Goal: Complete application form

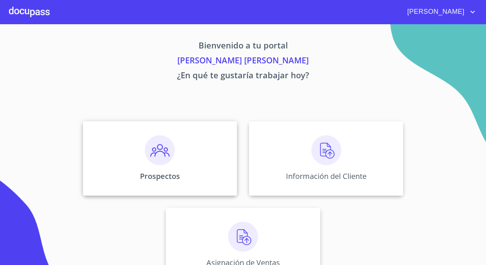
click at [230, 170] on div "Prospectos" at bounding box center [160, 158] width 154 height 75
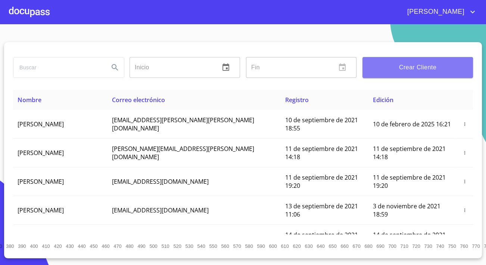
click at [428, 60] on button "Crear Cliente" at bounding box center [418, 67] width 111 height 21
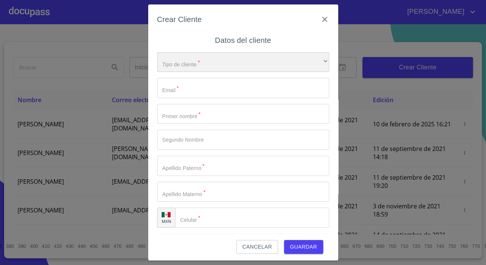
click at [201, 60] on div "​" at bounding box center [243, 62] width 172 height 20
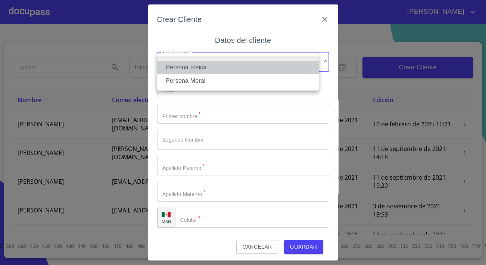
click at [193, 70] on li "Persona Física" at bounding box center [238, 67] width 162 height 13
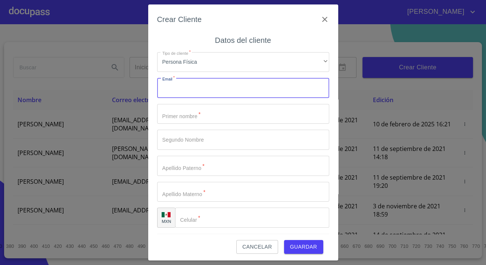
click at [197, 83] on input "Tipo de cliente   *" at bounding box center [243, 88] width 172 height 20
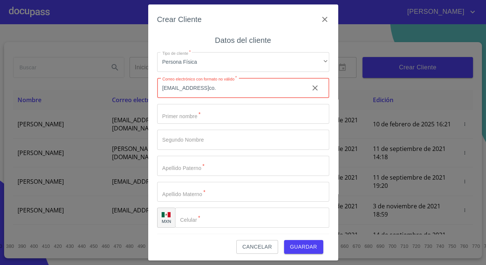
type input "[EMAIL_ADDRESS]co."
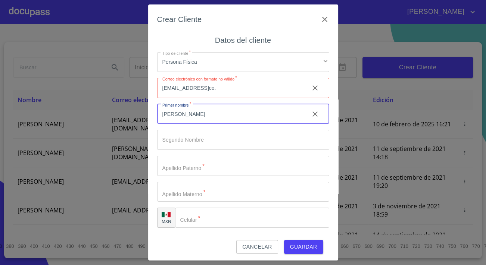
type input "[PERSON_NAME]"
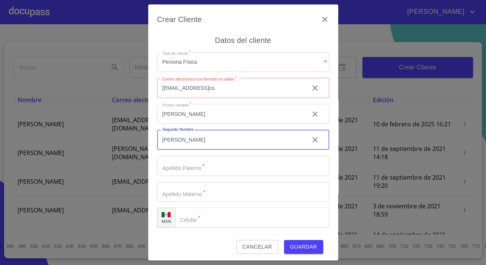
type input "[PERSON_NAME]"
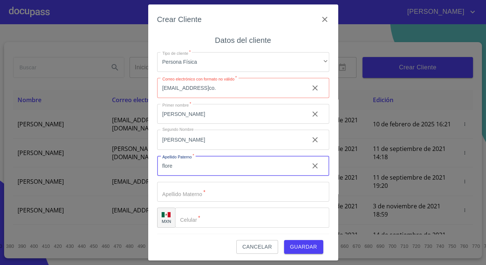
type input "[PERSON_NAME]"
drag, startPoint x: 165, startPoint y: 167, endPoint x: 134, endPoint y: 163, distance: 31.5
click at [134, 163] on div "Crear Cliente Datos del cliente Tipo de cliente   * Persona Física ​ Correo ele…" at bounding box center [243, 132] width 486 height 265
click at [173, 195] on input "Tipo de cliente   *" at bounding box center [243, 192] width 172 height 20
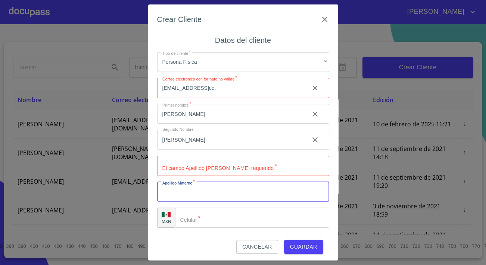
paste input "[PERSON_NAME]"
type input "[PERSON_NAME]"
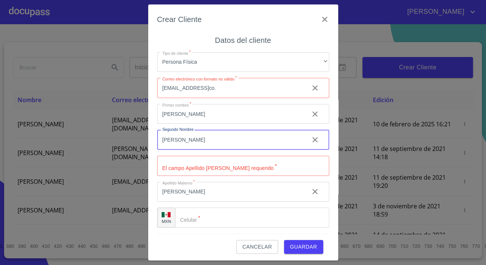
drag, startPoint x: 189, startPoint y: 141, endPoint x: 122, endPoint y: 135, distance: 67.1
click at [122, 135] on div "Crear Cliente Datos del cliente Tipo de cliente   * Persona Física ​ Correo ele…" at bounding box center [243, 132] width 486 height 265
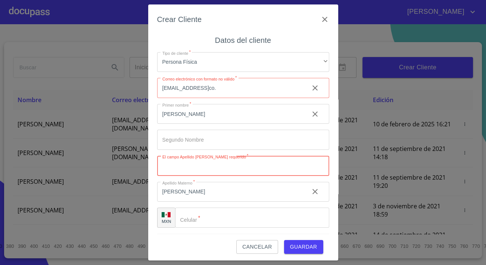
click at [168, 170] on input "Tipo de cliente   *" at bounding box center [243, 166] width 172 height 20
paste input "[PERSON_NAME]"
type input "[PERSON_NAME]"
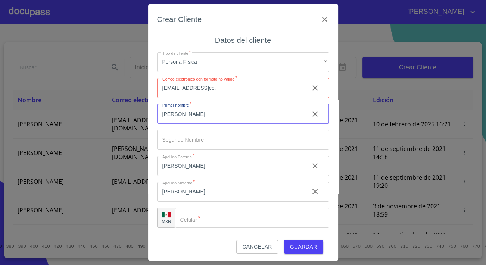
drag, startPoint x: 194, startPoint y: 112, endPoint x: 179, endPoint y: 115, distance: 15.3
click at [179, 115] on input "[PERSON_NAME]" at bounding box center [230, 114] width 146 height 20
click at [192, 117] on input "[PERSON_NAME]" at bounding box center [230, 114] width 146 height 20
drag, startPoint x: 193, startPoint y: 116, endPoint x: 179, endPoint y: 116, distance: 14.2
click at [179, 116] on input "[PERSON_NAME]" at bounding box center [230, 114] width 146 height 20
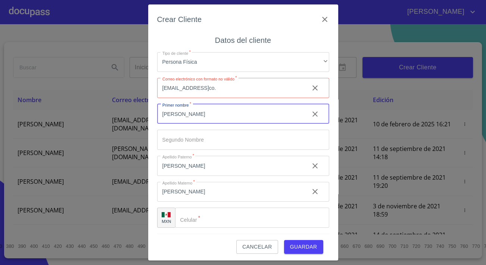
type input "[PERSON_NAME]"
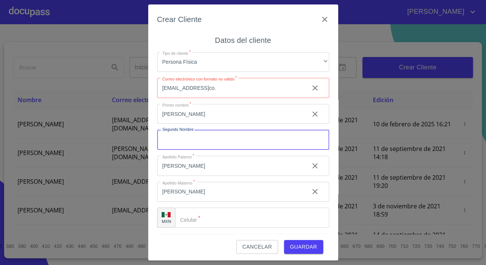
click at [171, 143] on input "Tipo de cliente   *" at bounding box center [243, 140] width 172 height 20
paste input "[PERSON_NAME]"
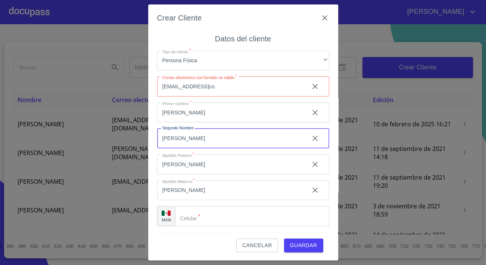
type input "[PERSON_NAME]"
click at [212, 211] on input "Tipo de cliente   *" at bounding box center [252, 216] width 154 height 20
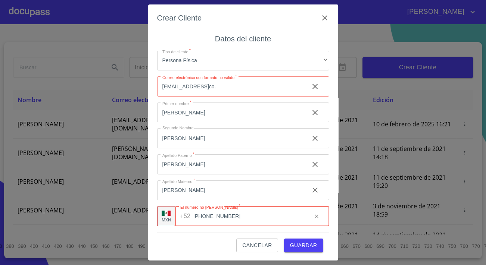
type input "[PHONE_NUMBER]"
click at [212, 240] on div "Cancelar Guardar" at bounding box center [243, 243] width 172 height 20
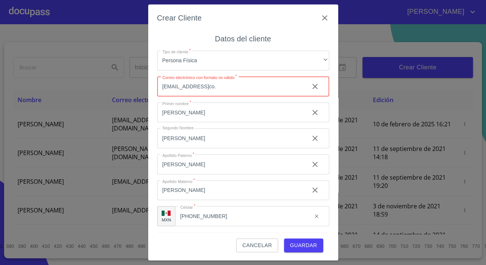
click at [232, 85] on input "[EMAIL_ADDRESS]co." at bounding box center [230, 87] width 146 height 20
type input "[EMAIL_ADDRESS][DOMAIN_NAME]"
click at [232, 111] on input "[PERSON_NAME]" at bounding box center [230, 113] width 146 height 20
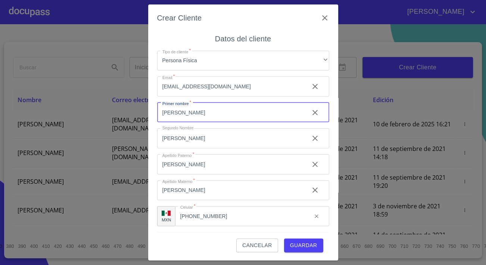
click at [308, 248] on span "Guardar" at bounding box center [303, 245] width 27 height 9
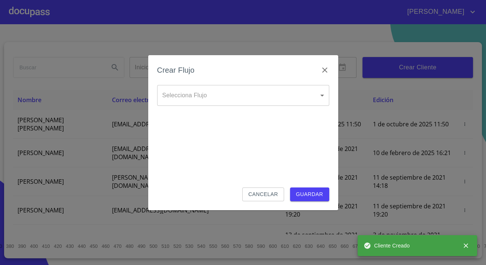
click at [210, 97] on body "[PERSON_NAME] ​ Fin ​ Crear Cliente Nombre Correo electrónico Registro Edición …" at bounding box center [243, 132] width 486 height 265
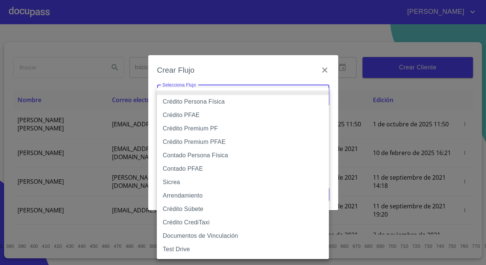
click at [205, 158] on li "Contado Persona Física" at bounding box center [243, 155] width 172 height 13
type input "60bf975b0d9865ccc2471536"
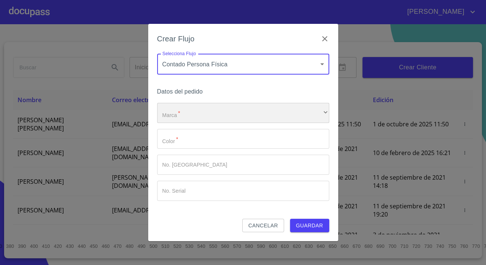
click at [208, 116] on div "​" at bounding box center [243, 113] width 172 height 20
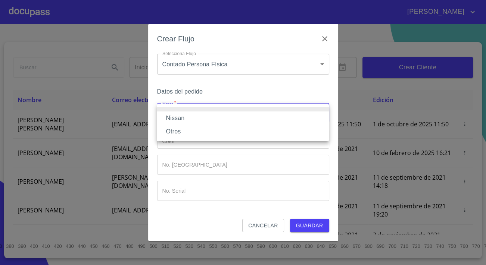
click at [202, 118] on li "Nissan" at bounding box center [243, 118] width 172 height 13
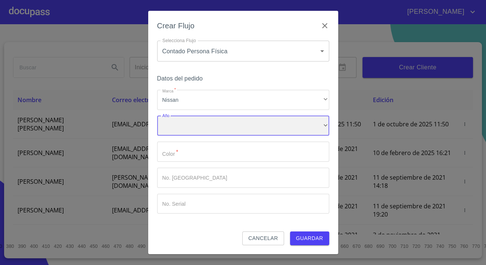
click at [208, 131] on div "​" at bounding box center [243, 126] width 172 height 20
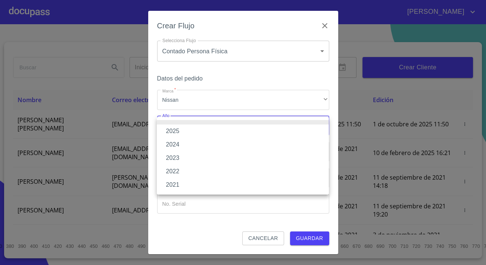
click at [191, 131] on li "2025" at bounding box center [243, 131] width 172 height 13
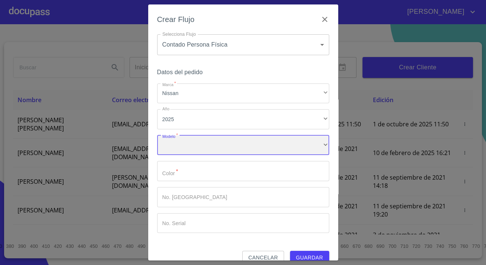
click at [201, 146] on div "​" at bounding box center [243, 146] width 172 height 20
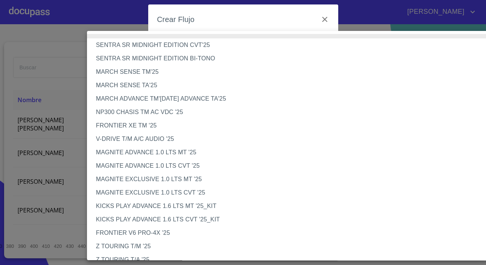
click at [111, 136] on li "V-DRIVE T/M A/C AUDIO '25" at bounding box center [295, 139] width 416 height 13
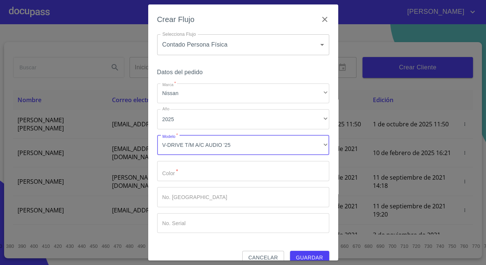
click at [187, 165] on input "Marca   *" at bounding box center [243, 171] width 172 height 20
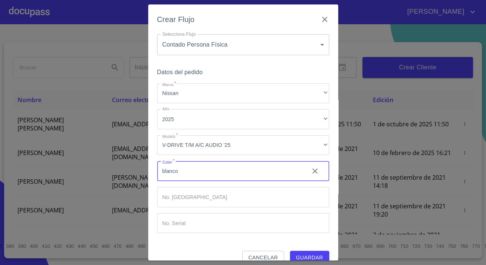
type input "blanco"
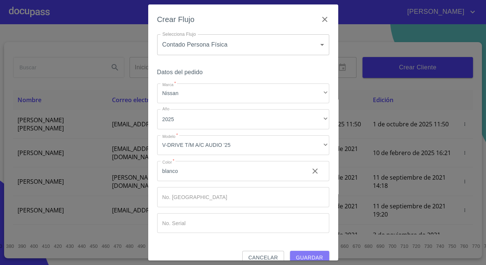
click at [317, 255] on span "Guardar" at bounding box center [309, 258] width 27 height 9
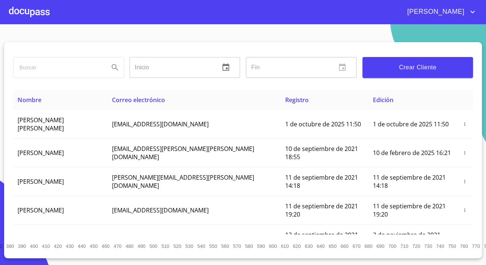
click at [30, 8] on div at bounding box center [29, 12] width 41 height 24
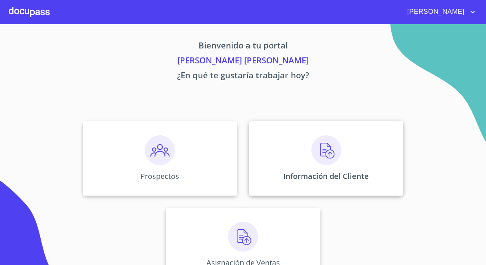
click at [332, 183] on div "Información del Cliente" at bounding box center [326, 158] width 154 height 75
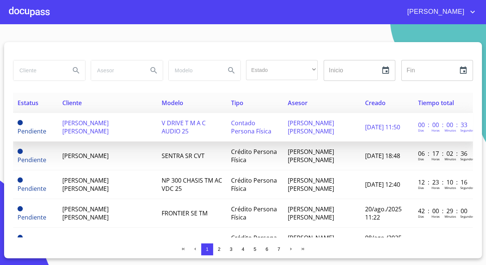
click at [109, 127] on span "[PERSON_NAME] [PERSON_NAME]" at bounding box center [85, 127] width 46 height 16
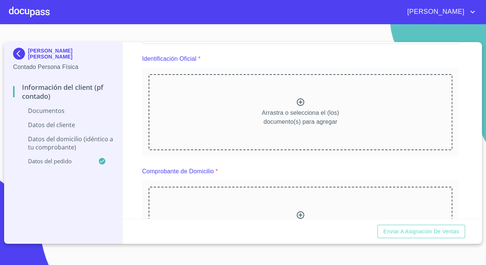
scroll to position [68, 0]
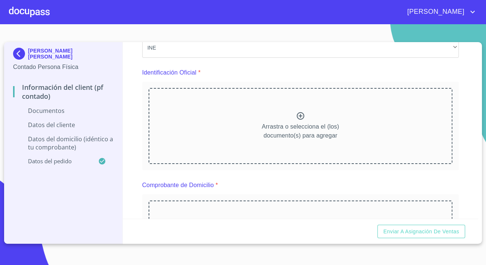
click at [236, 114] on div "Arrastra o selecciona el (los) documento(s) para agregar" at bounding box center [301, 126] width 304 height 76
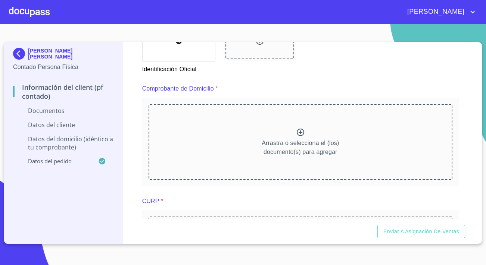
scroll to position [373, 0]
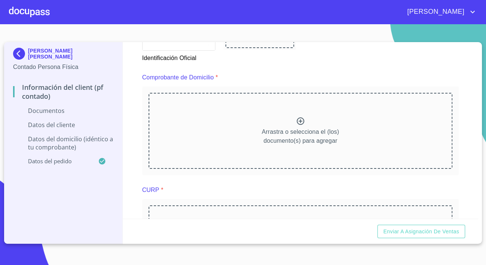
click at [192, 127] on div "Arrastra o selecciona el (los) documento(s) para agregar" at bounding box center [301, 131] width 304 height 76
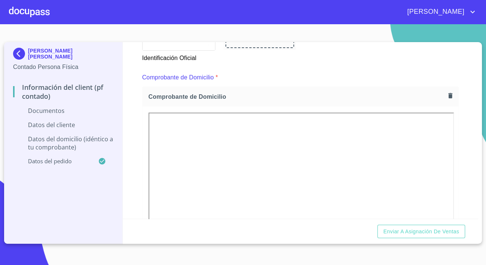
click at [136, 196] on div "Información del Client (PF contado) Documentos Documento de identificación.   *…" at bounding box center [301, 130] width 356 height 177
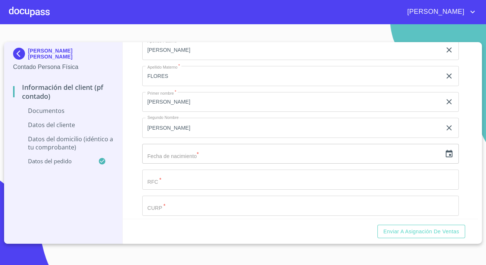
scroll to position [984, 0]
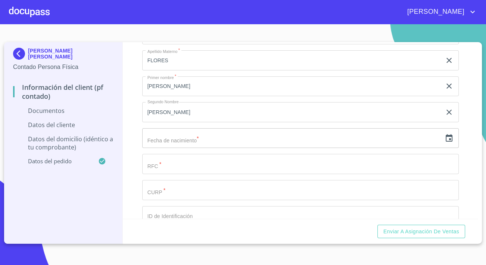
click at [161, 198] on input "Documento de identificación.   *" at bounding box center [300, 190] width 317 height 20
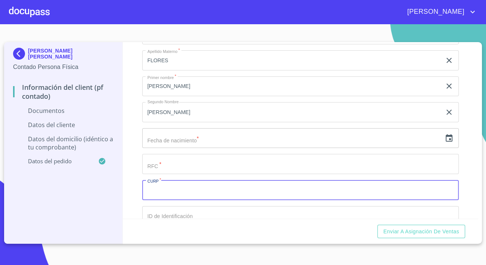
paste input "AUFH720703HJCGLC09"
type input "AUFH720703HJCGLC09"
click at [169, 174] on input "Documento de identificación.   *" at bounding box center [300, 164] width 317 height 20
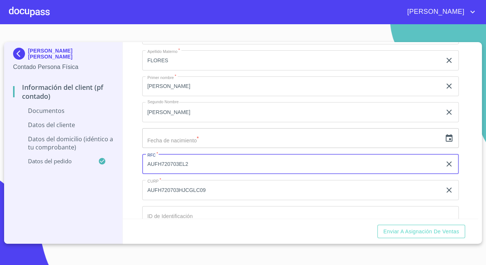
type input "AUFH720703EL2"
click at [446, 142] on icon "button" at bounding box center [449, 137] width 7 height 7
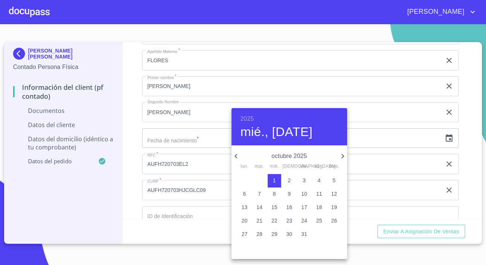
click at [254, 121] on h6 "2025" at bounding box center [246, 119] width 13 height 10
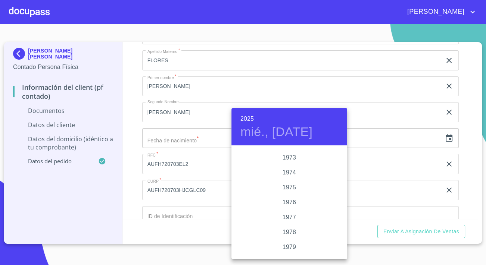
scroll to position [702, 0]
click at [288, 155] on div "1972" at bounding box center [290, 154] width 116 height 15
type input "1 de oct. de 1972"
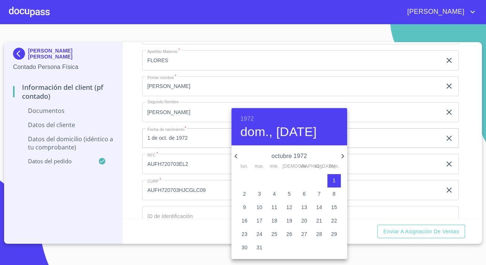
click at [236, 158] on icon "button" at bounding box center [236, 156] width 9 height 9
click at [239, 158] on icon "button" at bounding box center [236, 156] width 9 height 9
click at [241, 157] on p "agosto 1972" at bounding box center [289, 156] width 98 height 9
click at [237, 157] on icon "button" at bounding box center [236, 156] width 9 height 9
drag, startPoint x: 332, startPoint y: 180, endPoint x: 328, endPoint y: 180, distance: 3.8
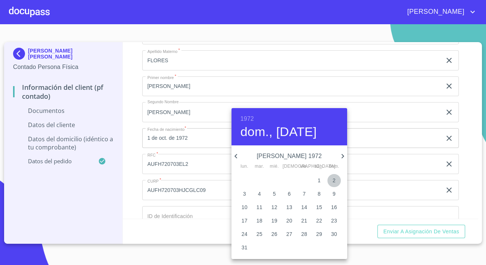
click at [332, 180] on span "2" at bounding box center [333, 180] width 13 height 7
type input "2 de [DATE]. de 1972"
click at [123, 183] on div at bounding box center [243, 132] width 486 height 265
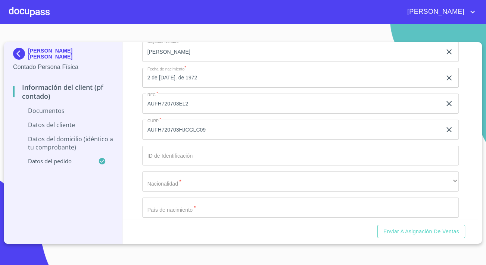
scroll to position [1052, 0]
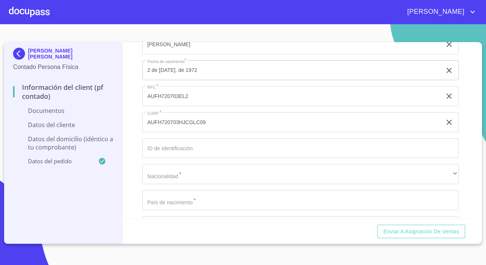
click at [172, 159] on input "Documento de identificación.   *" at bounding box center [300, 149] width 317 height 20
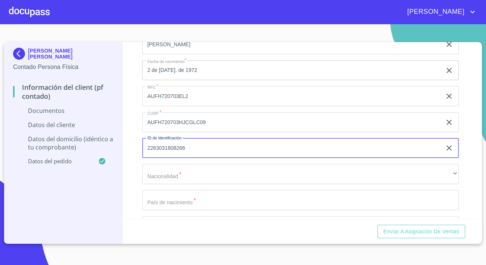
type input "2263031808266"
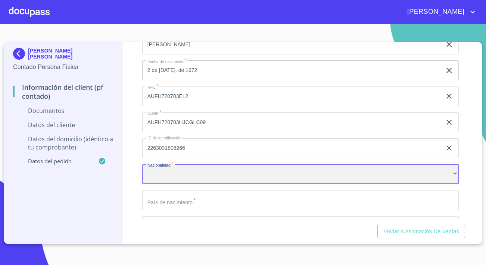
click at [168, 180] on div "​" at bounding box center [300, 174] width 317 height 20
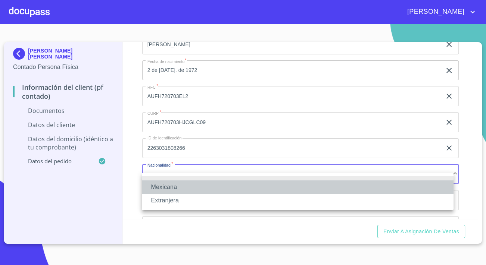
click at [171, 187] on li "Mexicana" at bounding box center [298, 187] width 312 height 13
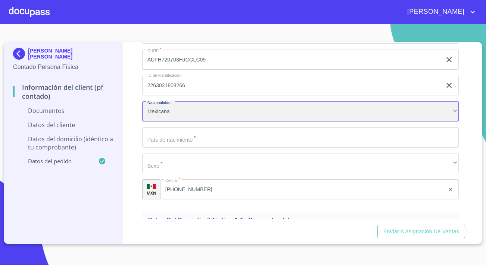
scroll to position [1120, 0]
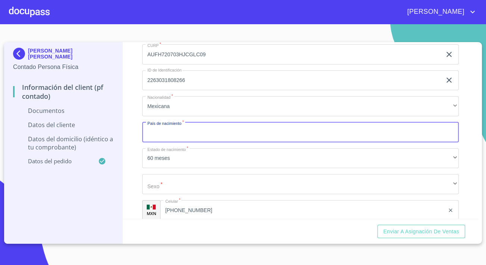
click at [159, 143] on input "Documento de identificación.   *" at bounding box center [300, 132] width 317 height 20
type input "[GEOGRAPHIC_DATA]"
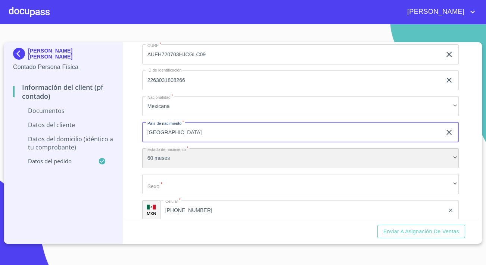
click at [196, 160] on div "60 meses" at bounding box center [300, 159] width 317 height 20
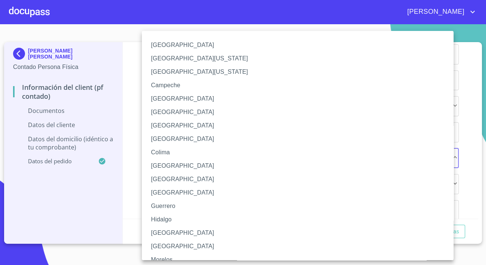
click at [171, 230] on li "[GEOGRAPHIC_DATA]" at bounding box center [300, 233] width 317 height 13
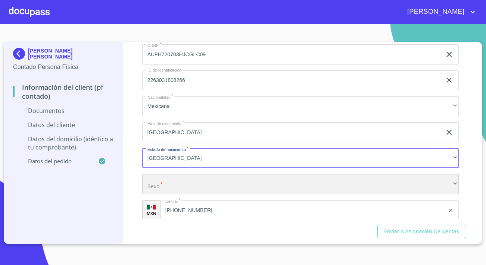
click at [176, 195] on div "​" at bounding box center [300, 184] width 317 height 20
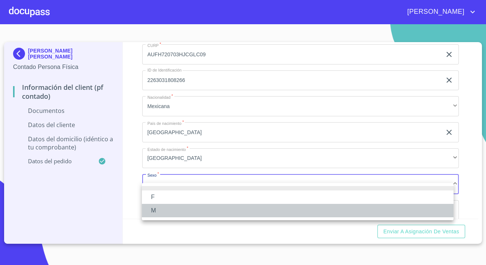
click at [158, 206] on li "M" at bounding box center [298, 210] width 312 height 13
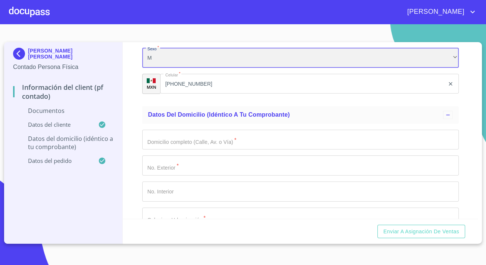
scroll to position [1256, 0]
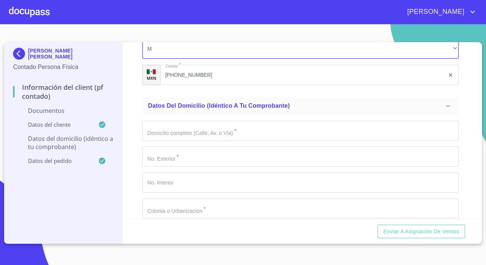
click at [161, 140] on input "Documento de identificación.   *" at bounding box center [300, 131] width 317 height 20
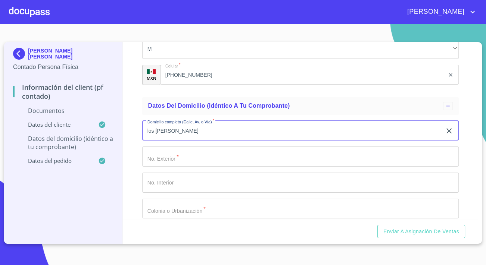
type input "los [PERSON_NAME]"
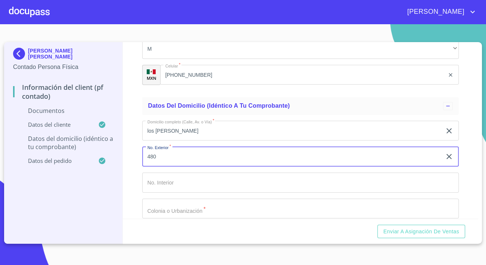
type input "480"
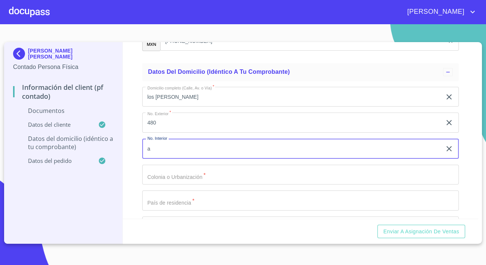
scroll to position [1358, 0]
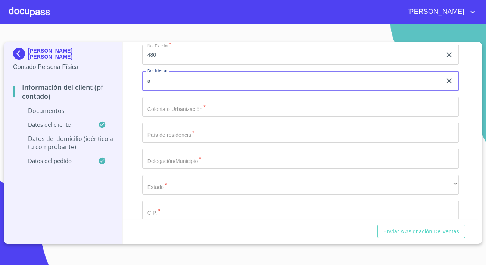
type input "a"
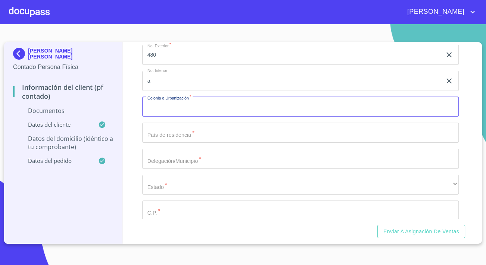
click at [170, 108] on input "Documento de identificación.   *" at bounding box center [300, 107] width 317 height 20
type input "tapalpa"
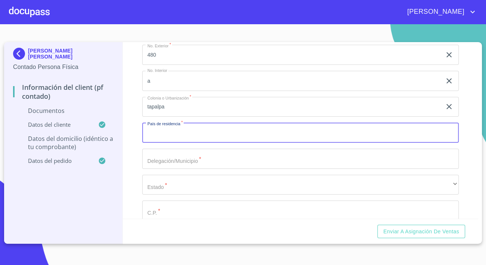
click at [168, 138] on input "Documento de identificación.   *" at bounding box center [300, 133] width 317 height 20
type input "[GEOGRAPHIC_DATA]"
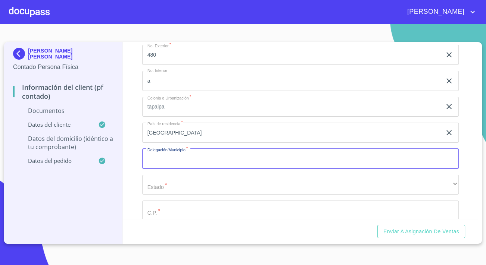
click at [174, 165] on input "Documento de identificación.   *" at bounding box center [300, 159] width 317 height 20
type input "tapalpa"
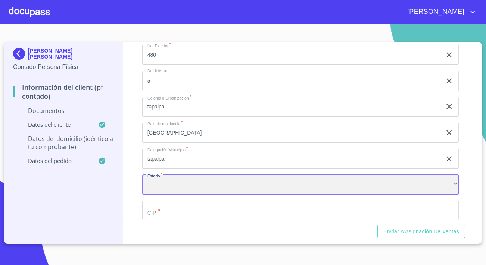
scroll to position [1426, 0]
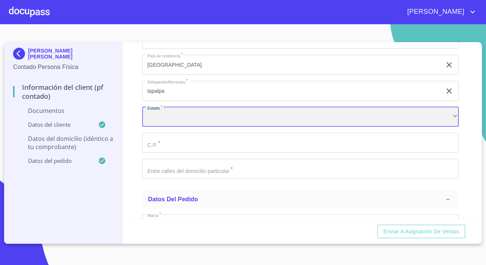
click at [176, 125] on div "​" at bounding box center [300, 117] width 317 height 20
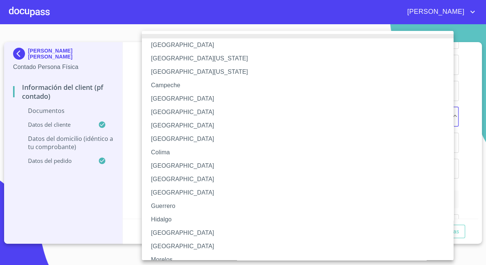
click at [163, 232] on li "[GEOGRAPHIC_DATA]" at bounding box center [300, 233] width 317 height 13
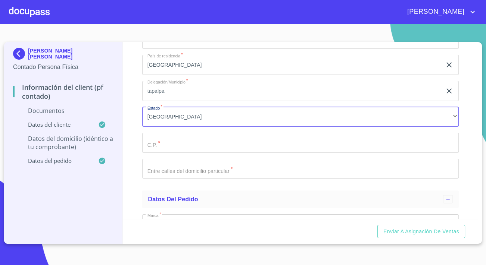
click at [177, 153] on input "Documento de identificación.   *" at bounding box center [300, 143] width 317 height 20
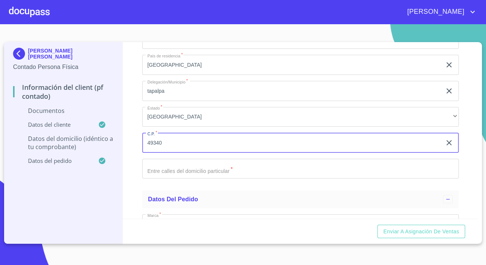
type input "49340"
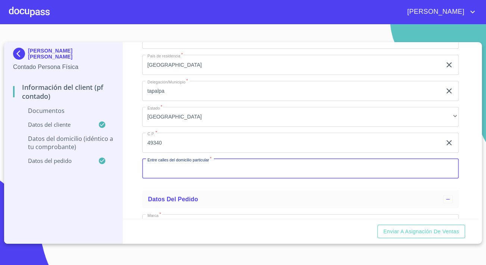
click at [191, 176] on input "Documento de identificación.   *" at bounding box center [300, 169] width 317 height 20
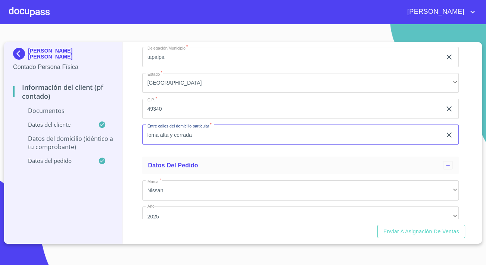
scroll to position [1494, 0]
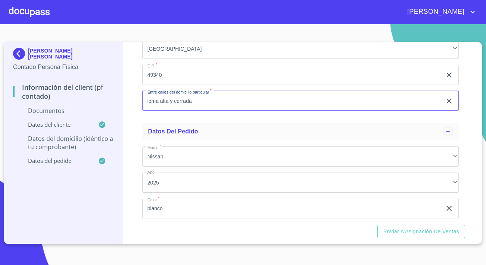
type input "loma alta y cerrada"
click at [131, 171] on div "Información del Client (PF contado) Documentos Documento de identificación.   *…" at bounding box center [301, 130] width 356 height 177
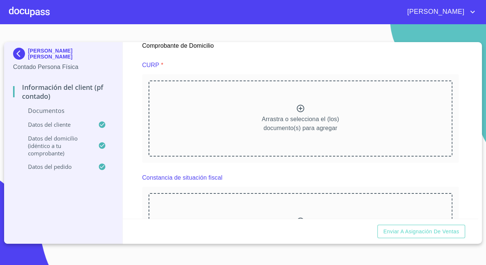
scroll to position [713, 0]
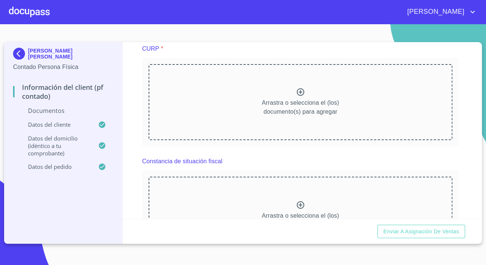
click at [239, 107] on div "Arrastra o selecciona el (los) documento(s) para agregar" at bounding box center [301, 102] width 304 height 76
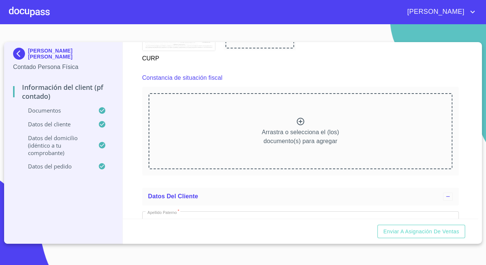
scroll to position [985, 0]
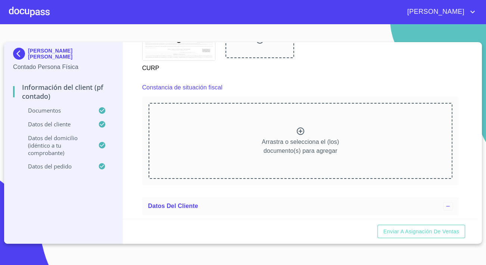
click at [186, 131] on div "Arrastra o selecciona el (los) documento(s) para agregar" at bounding box center [301, 141] width 304 height 76
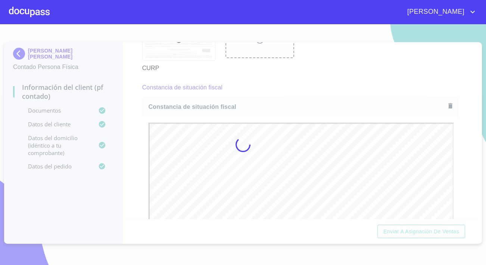
scroll to position [0, 0]
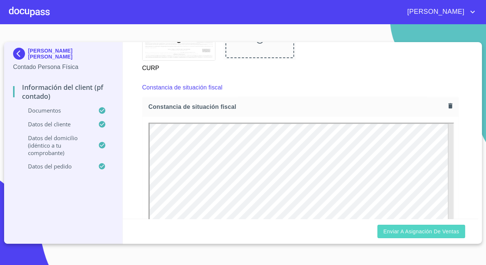
click at [379, 237] on button "Enviar a Asignación de Ventas" at bounding box center [422, 232] width 88 height 14
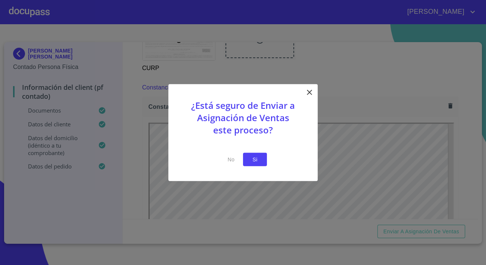
click at [257, 161] on span "Si" at bounding box center [255, 159] width 12 height 9
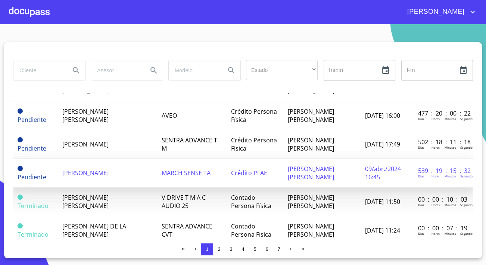
scroll to position [509, 0]
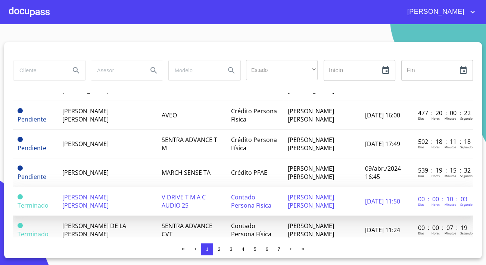
click at [109, 193] on span "[PERSON_NAME] [PERSON_NAME]" at bounding box center [85, 201] width 46 height 16
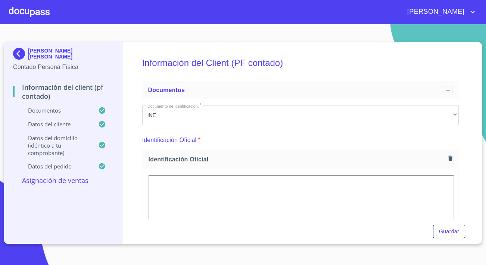
click at [88, 180] on p "Asignación de Ventas" at bounding box center [63, 180] width 100 height 9
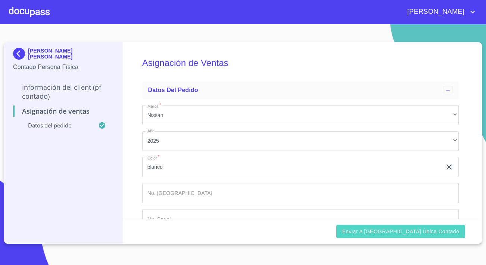
click at [391, 233] on span "Enviar a [GEOGRAPHIC_DATA] única contado" at bounding box center [400, 231] width 117 height 9
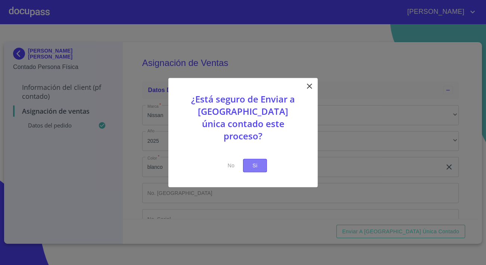
click at [254, 161] on span "Si" at bounding box center [255, 165] width 12 height 9
